Goal: Information Seeking & Learning: Find specific fact

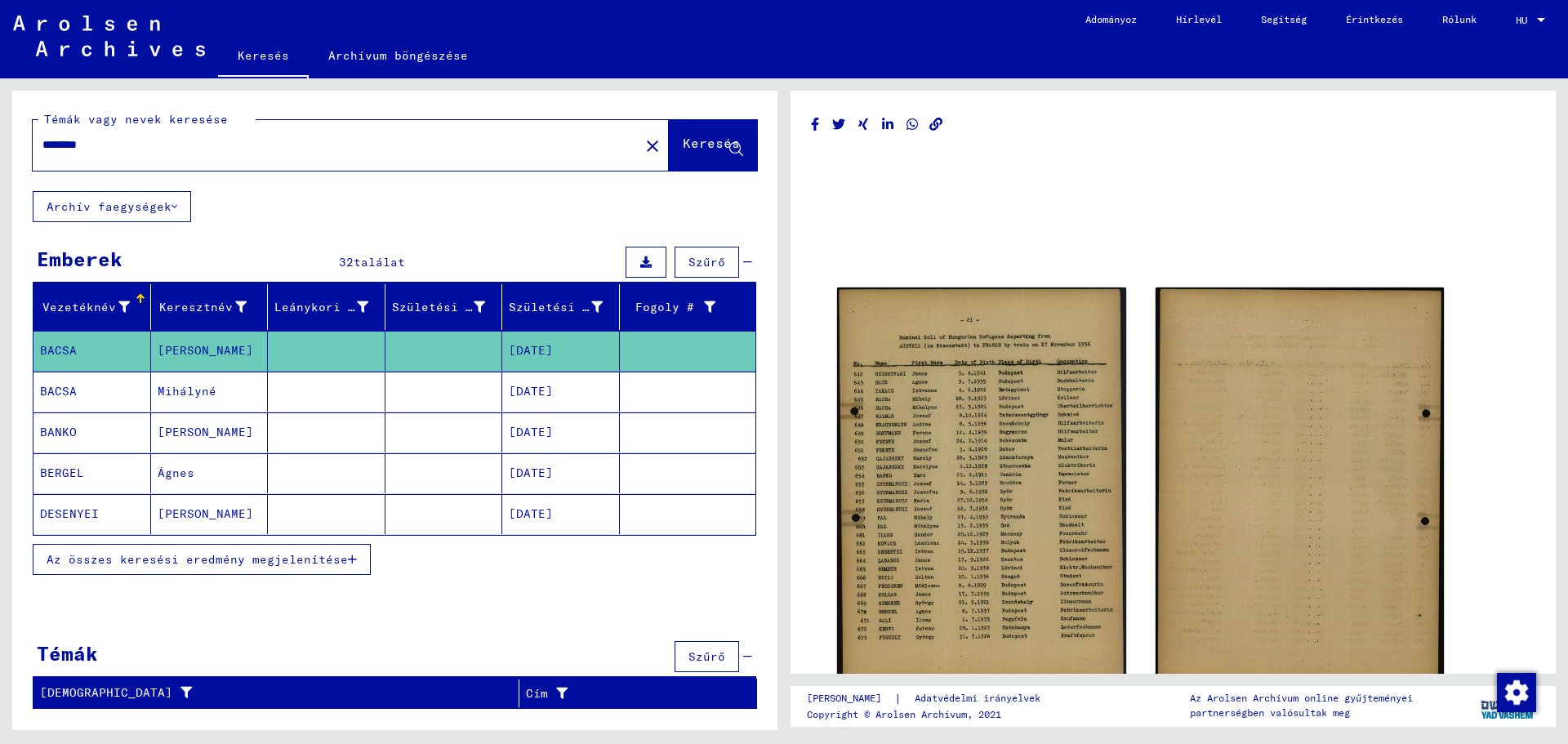
click at [138, 139] on input "********" at bounding box center [336, 145] width 587 height 18
type input "*"
type input "**********"
click at [689, 135] on font "Keresés" at bounding box center [711, 143] width 57 height 17
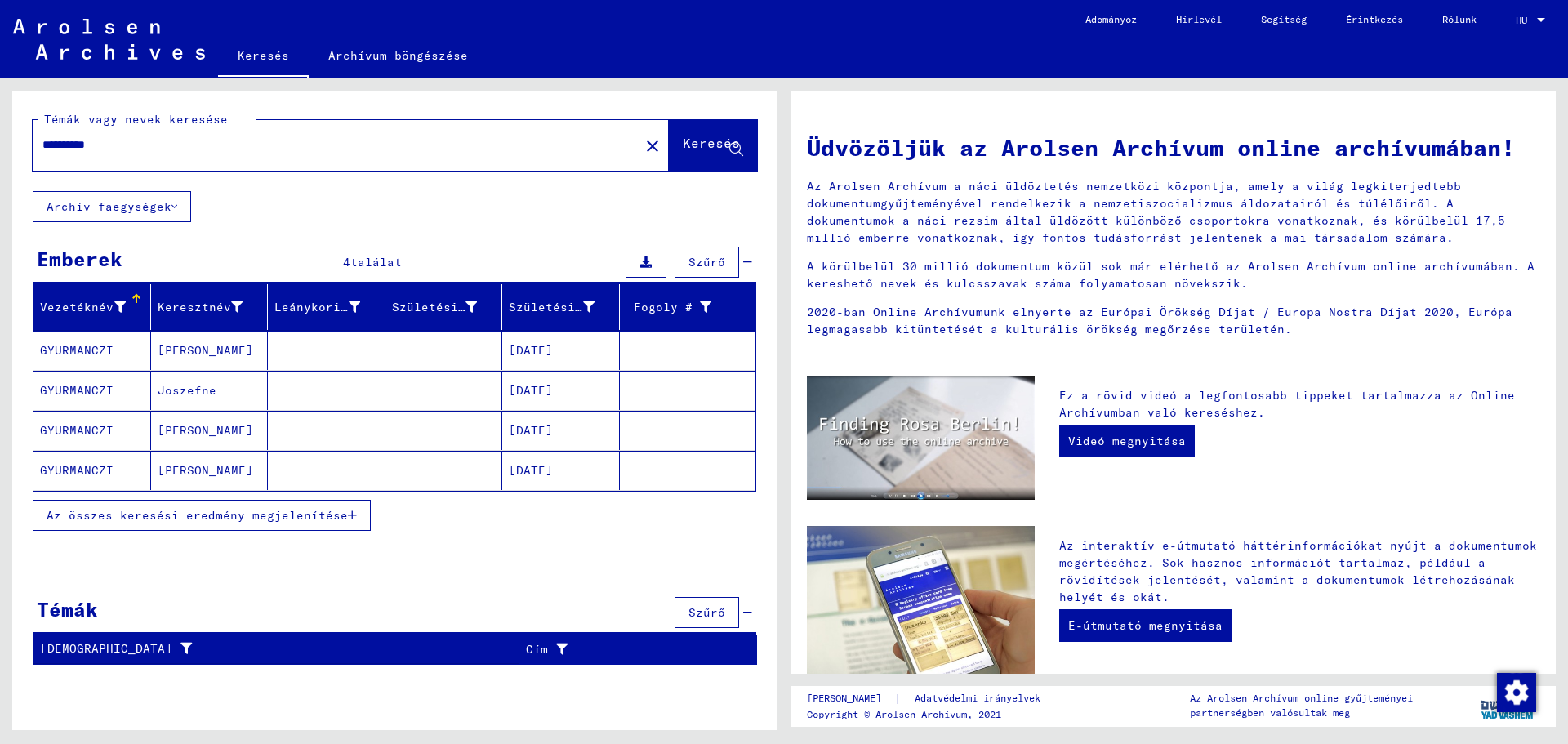
click at [213, 516] on font "Az összes keresési eredmény megjelenítése" at bounding box center [198, 514] width 301 height 15
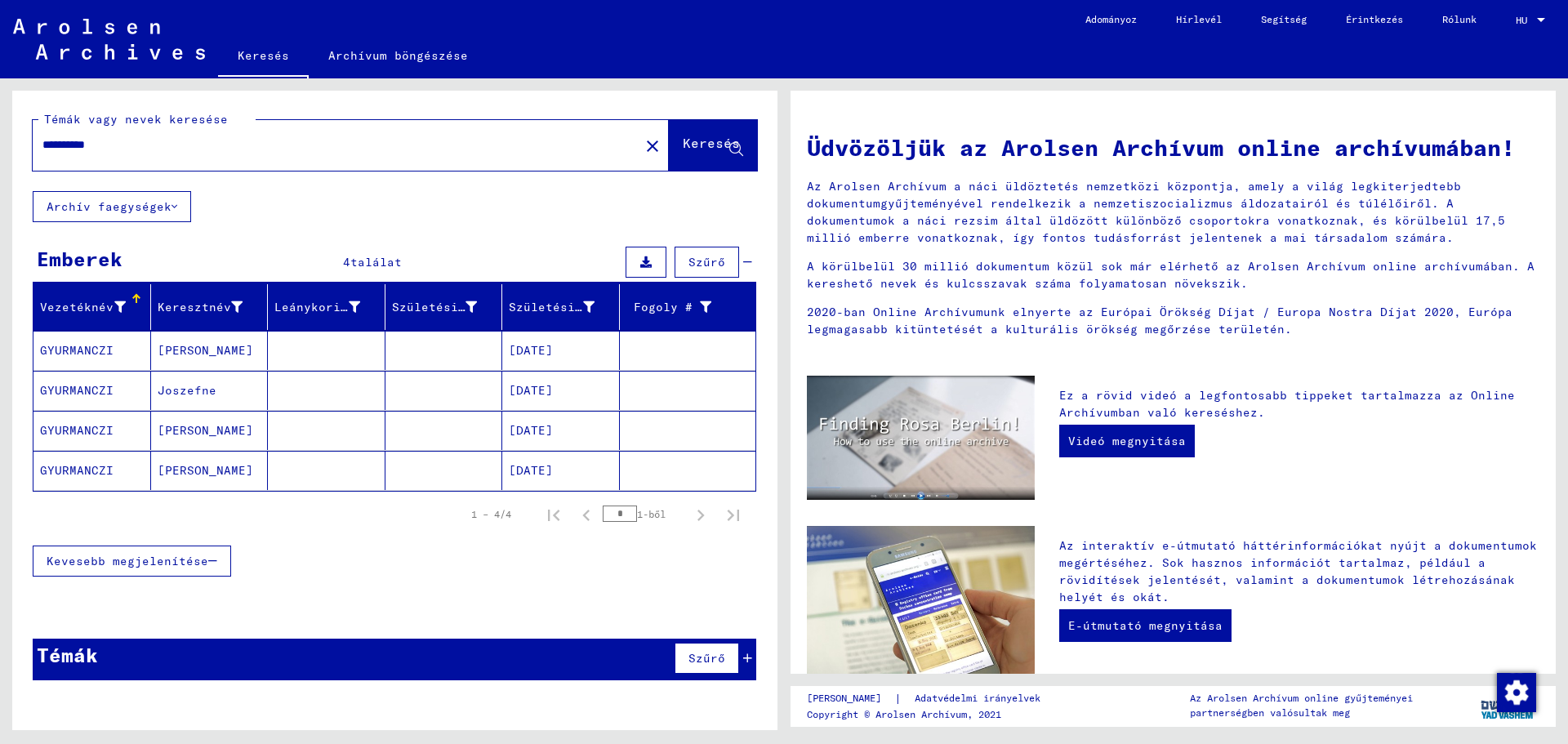
click at [72, 385] on font "GYURMANCZI" at bounding box center [76, 390] width 73 height 15
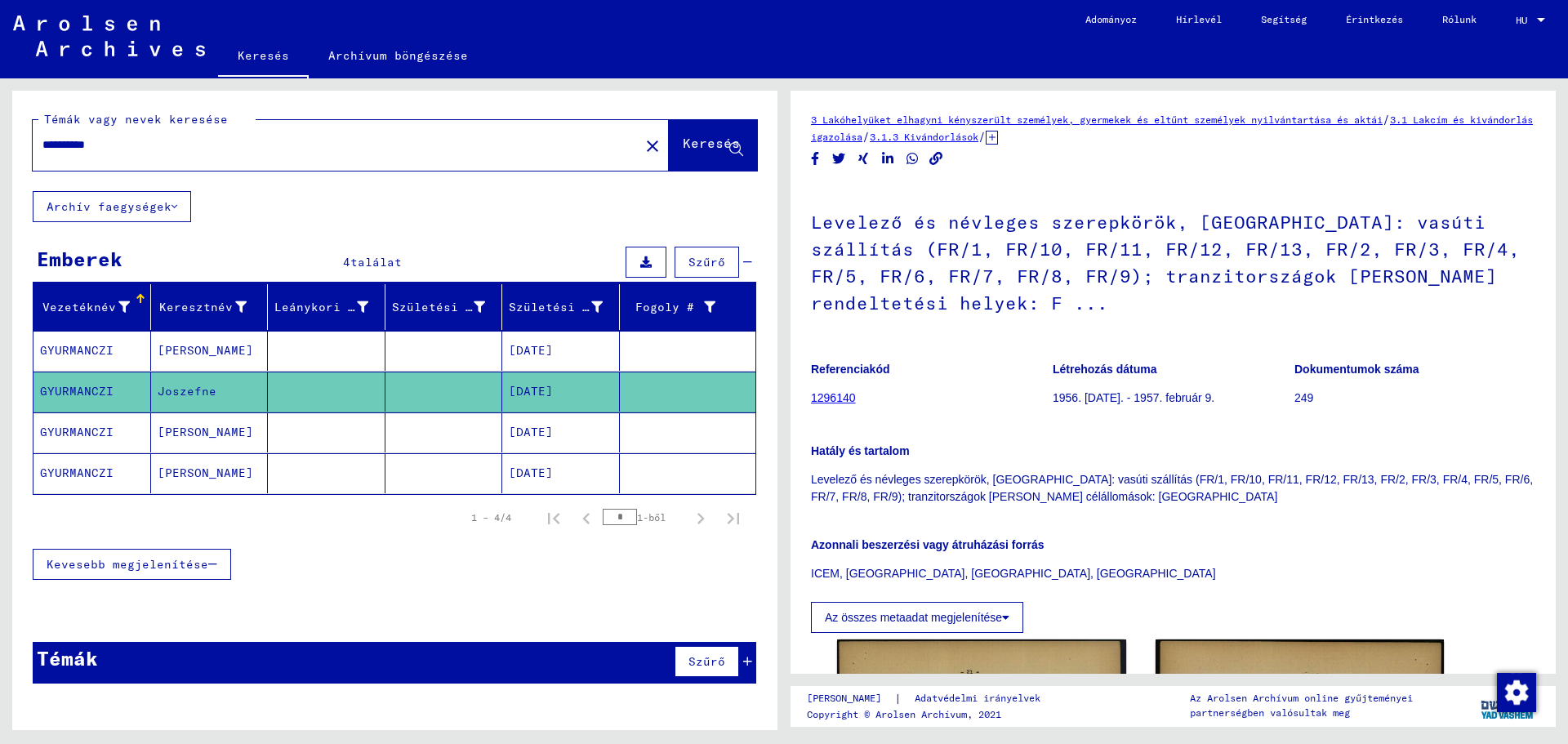
click at [67, 472] on font "GYURMANCZI" at bounding box center [76, 472] width 73 height 15
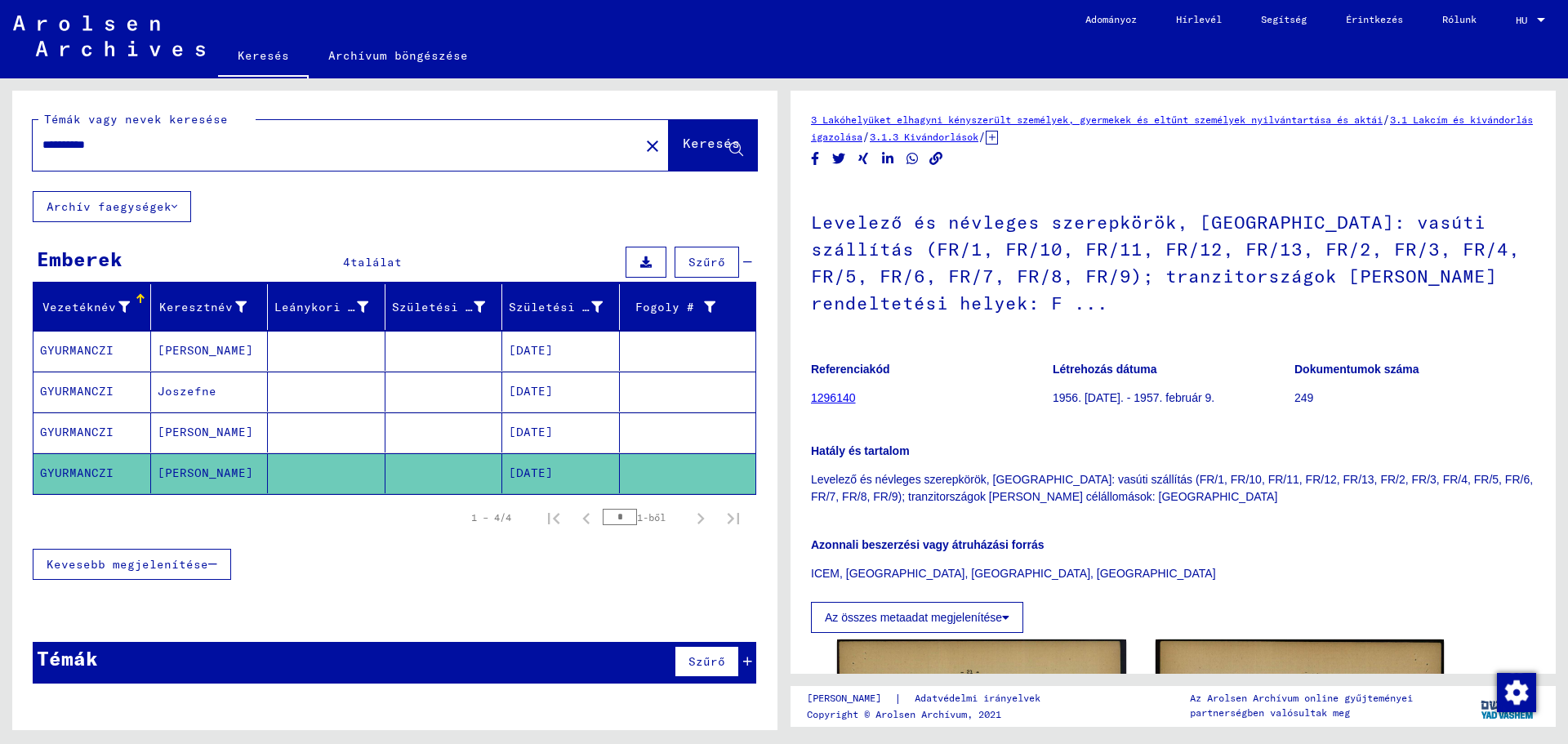
click at [75, 472] on font "GYURMANCZI" at bounding box center [76, 472] width 73 height 15
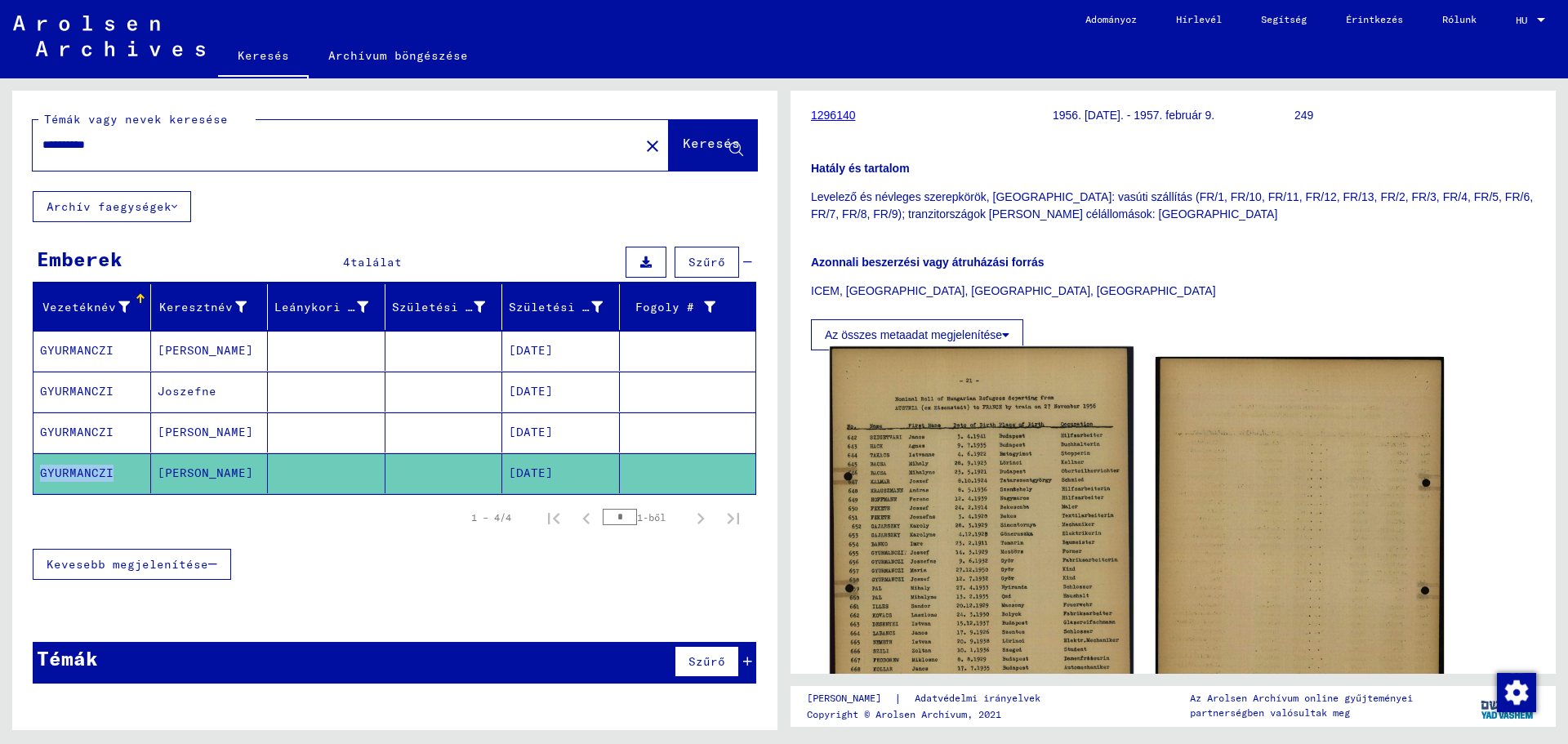
scroll to position [490, 0]
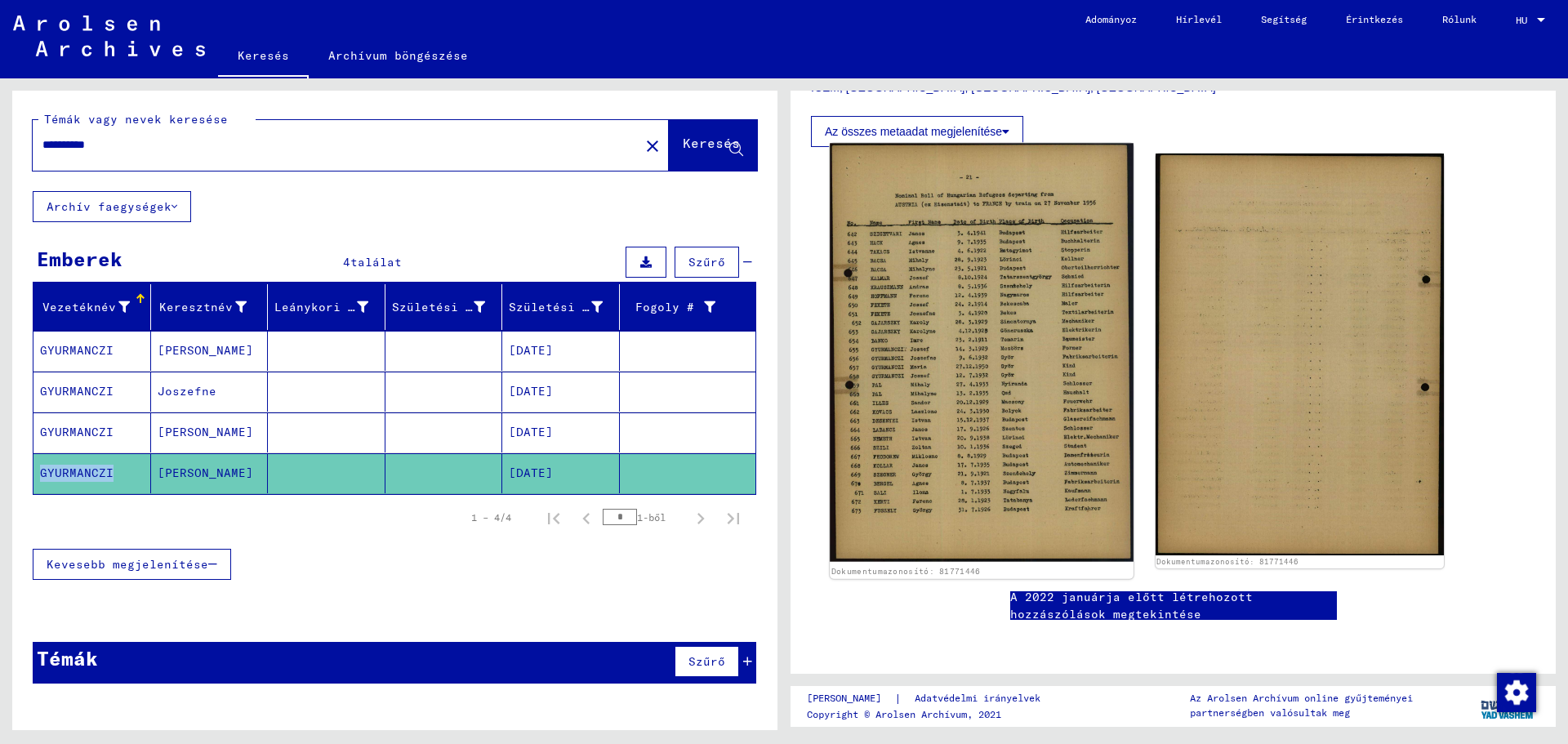
click at [983, 377] on img at bounding box center [981, 353] width 303 height 418
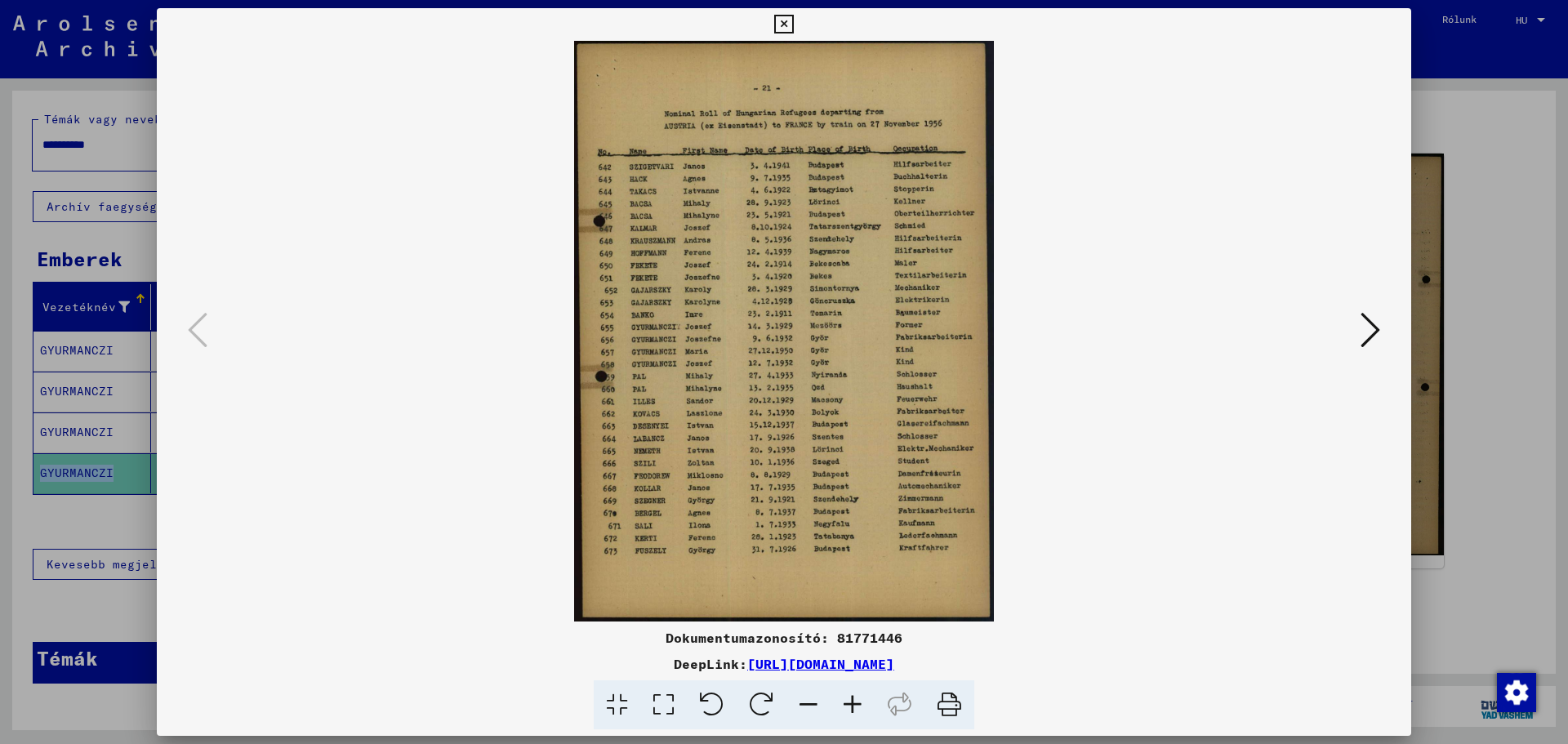
click at [785, 25] on icon at bounding box center [784, 24] width 19 height 20
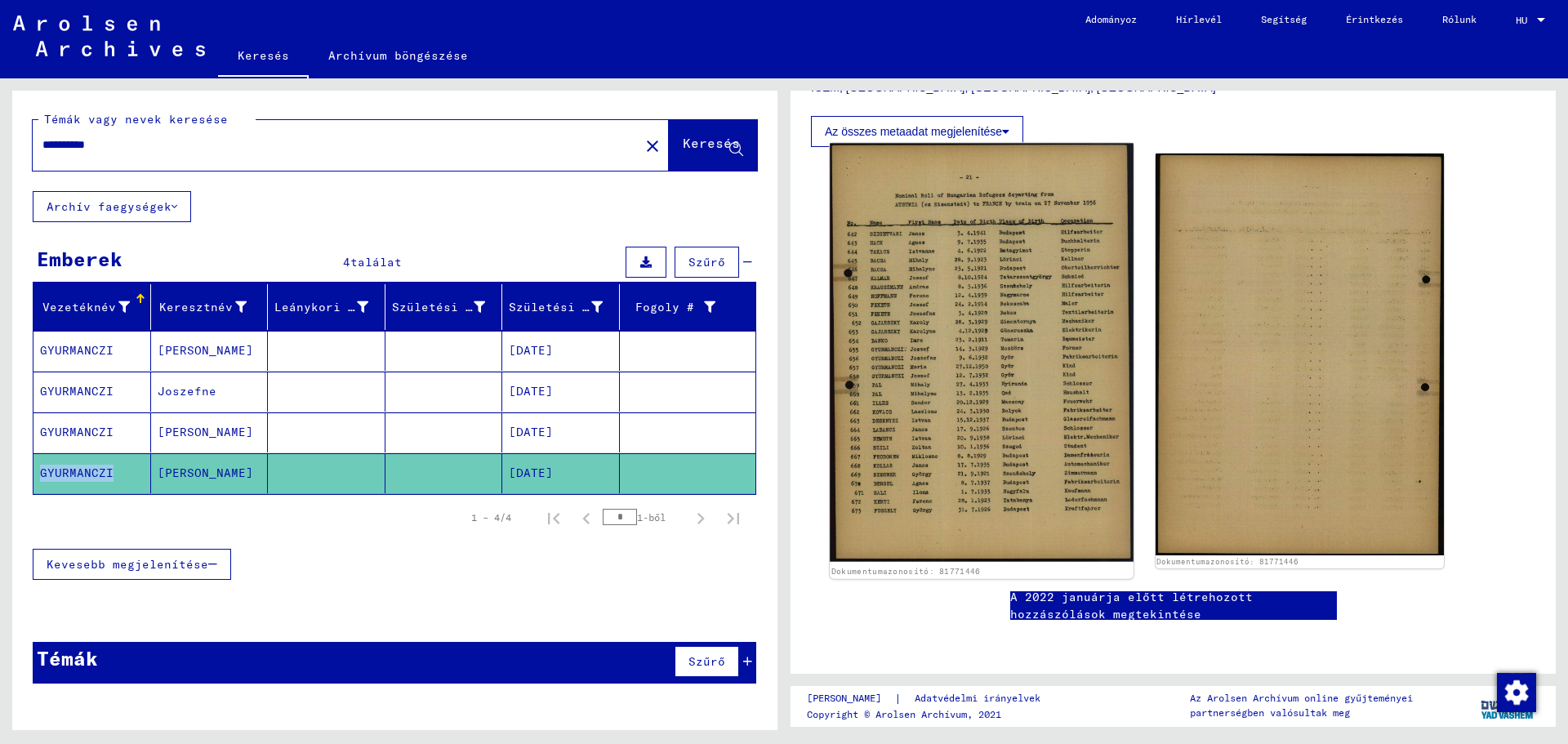
click at [1028, 411] on img at bounding box center [981, 353] width 303 height 418
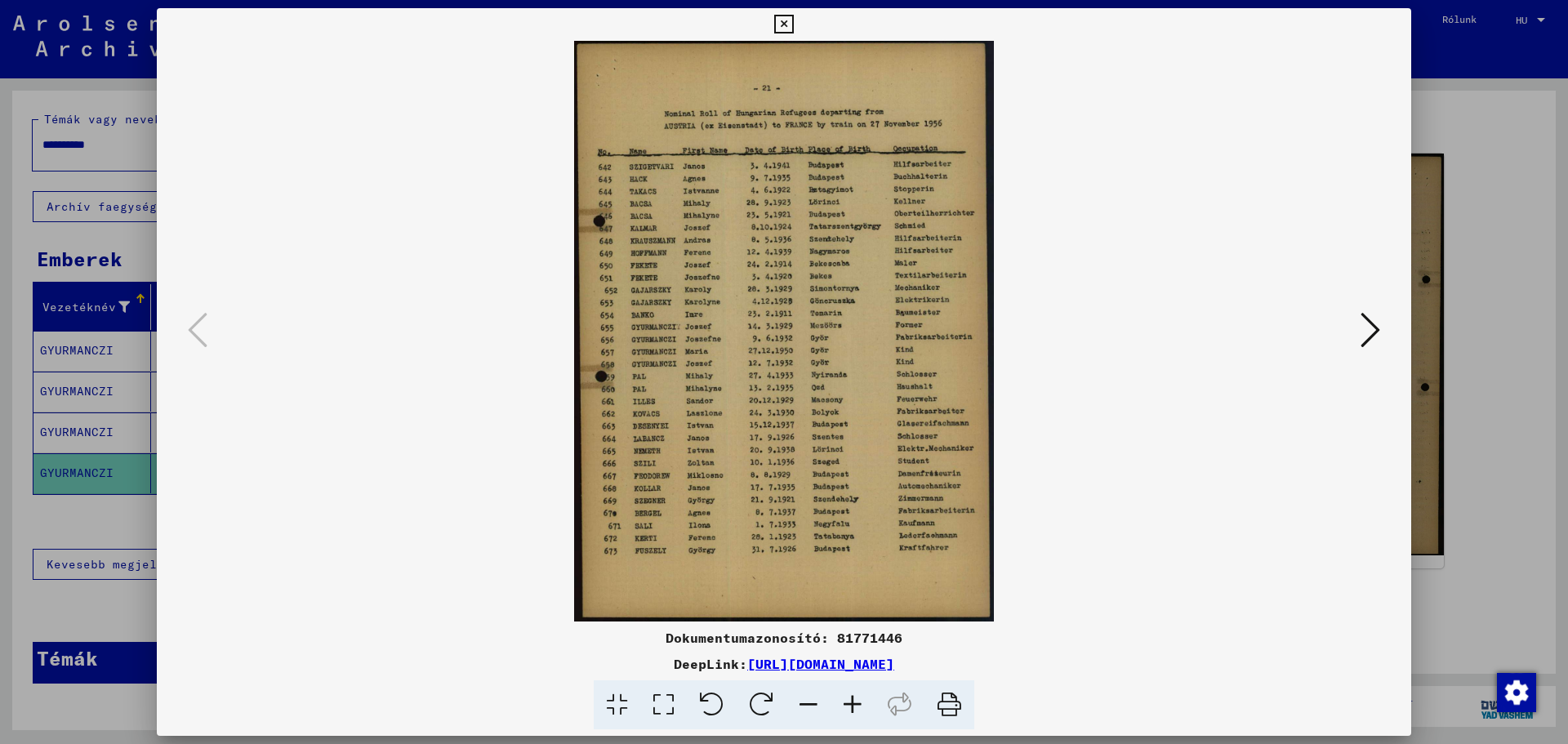
click at [855, 708] on icon at bounding box center [852, 705] width 44 height 50
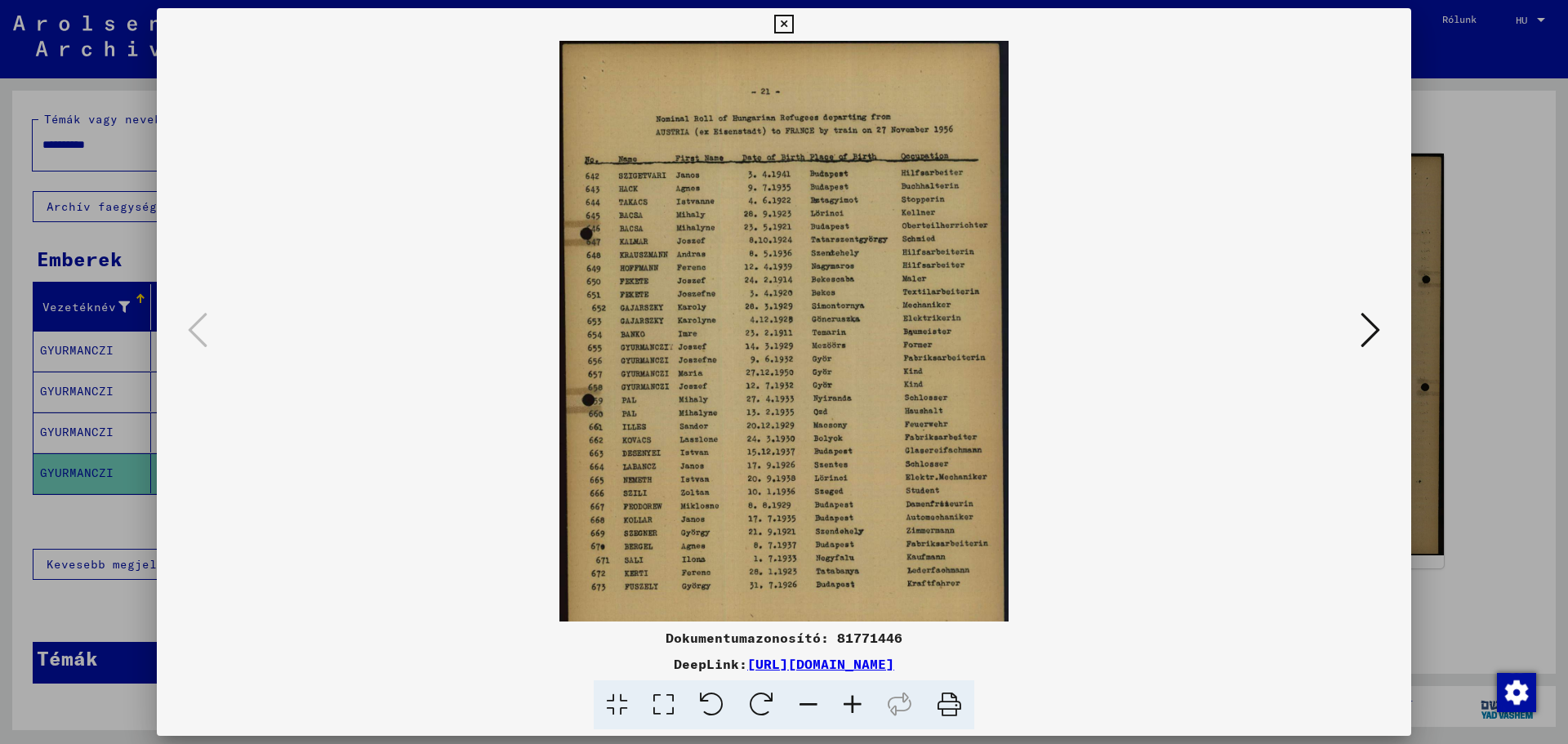
click at [855, 708] on icon at bounding box center [852, 705] width 44 height 50
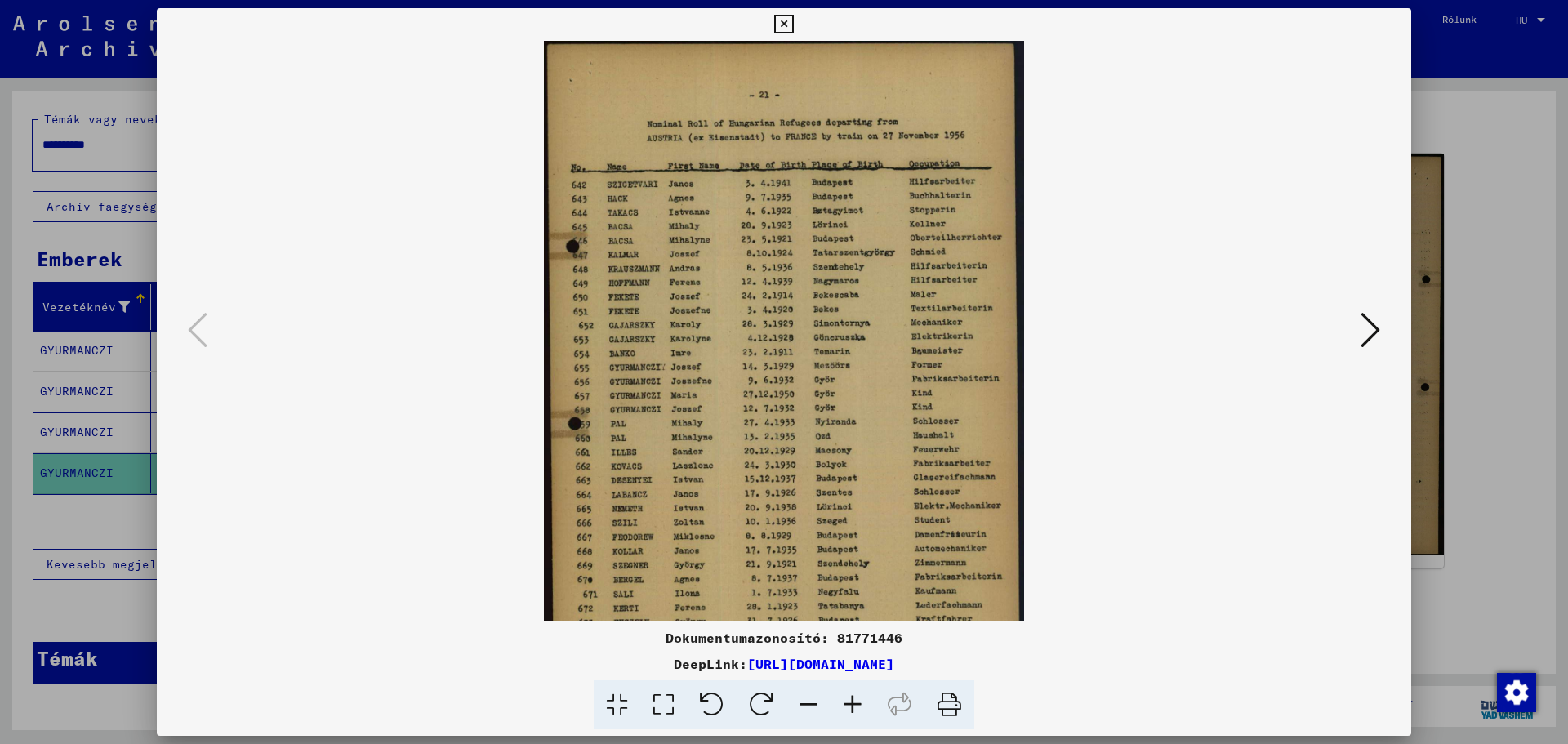
click at [855, 709] on icon at bounding box center [852, 705] width 44 height 50
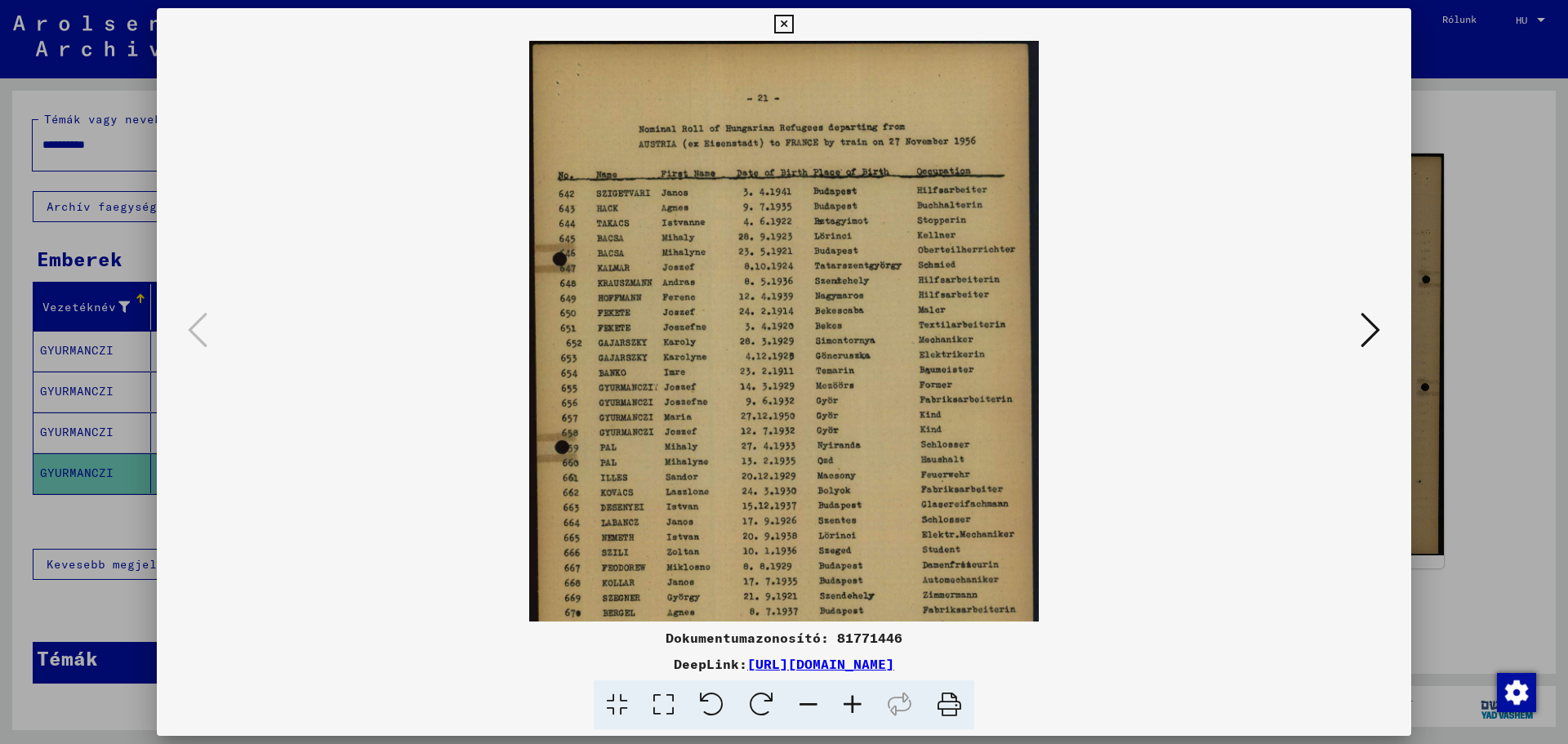
click at [855, 709] on icon at bounding box center [852, 705] width 44 height 50
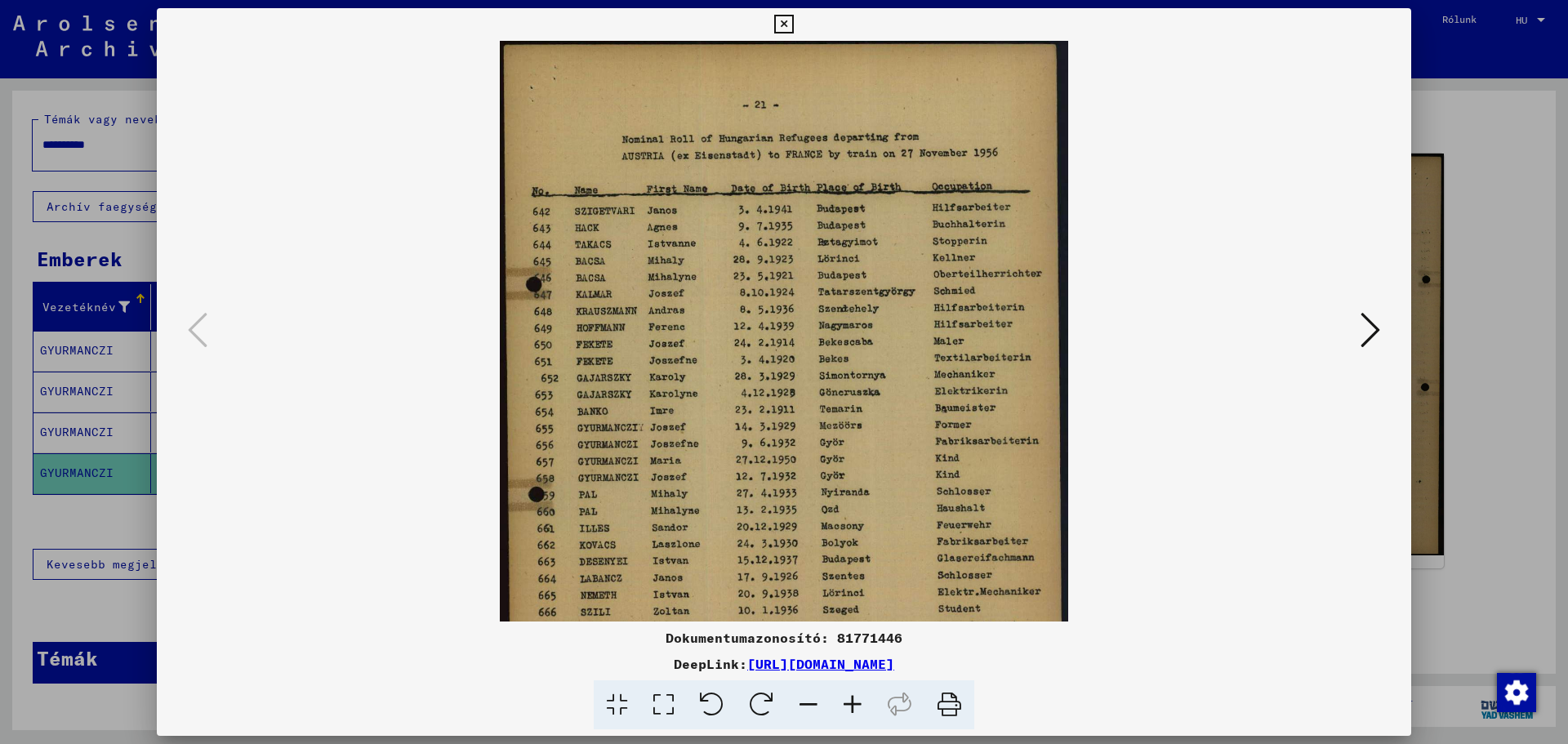
click at [786, 27] on icon at bounding box center [784, 24] width 19 height 20
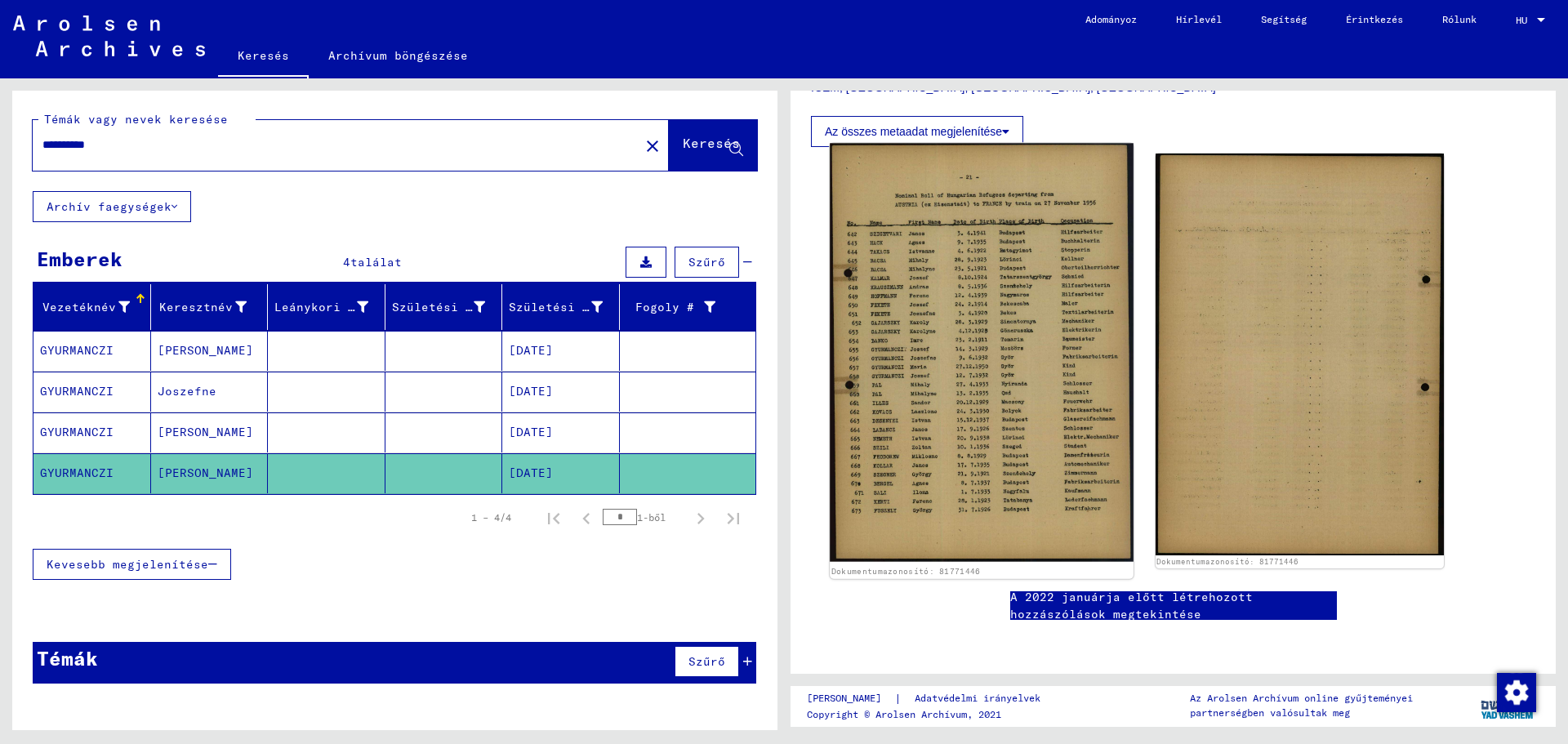
click at [970, 360] on img at bounding box center [981, 353] width 303 height 418
